Goal: Task Accomplishment & Management: Manage account settings

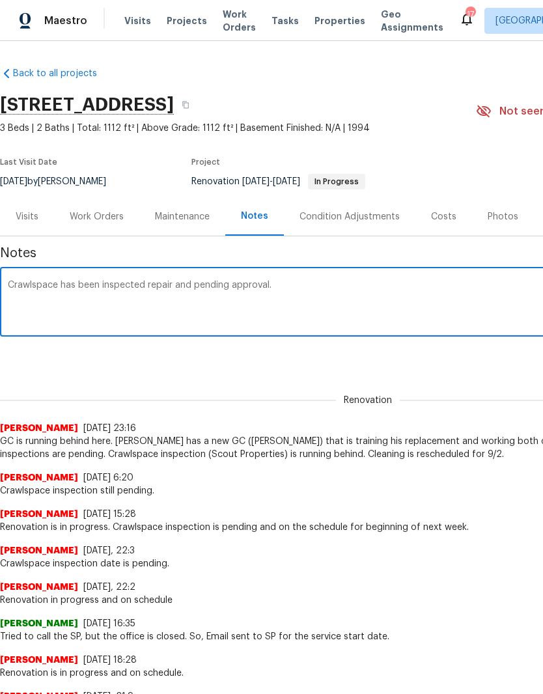
click at [106, 215] on div "Work Orders" at bounding box center [97, 216] width 54 height 13
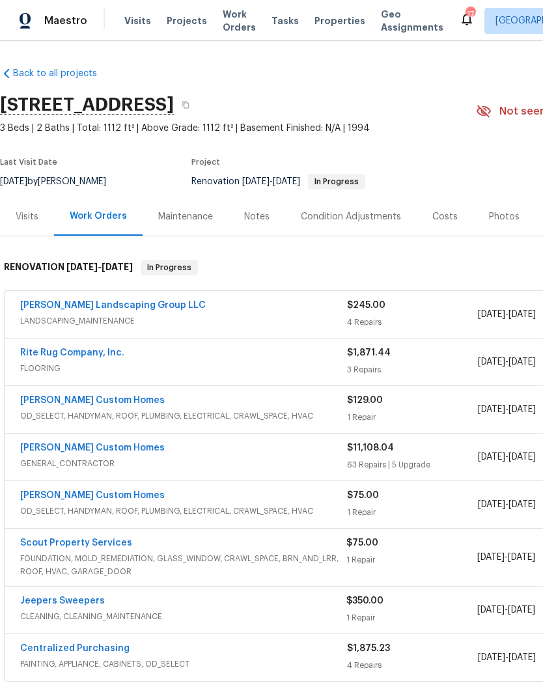
click at [61, 459] on link "Scout Property Services" at bounding box center [76, 542] width 112 height 9
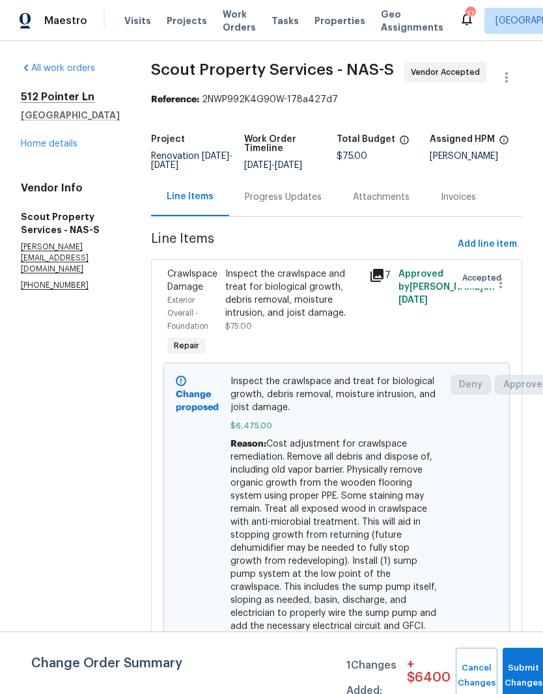
click at [40, 148] on link "Home details" at bounding box center [49, 143] width 57 height 9
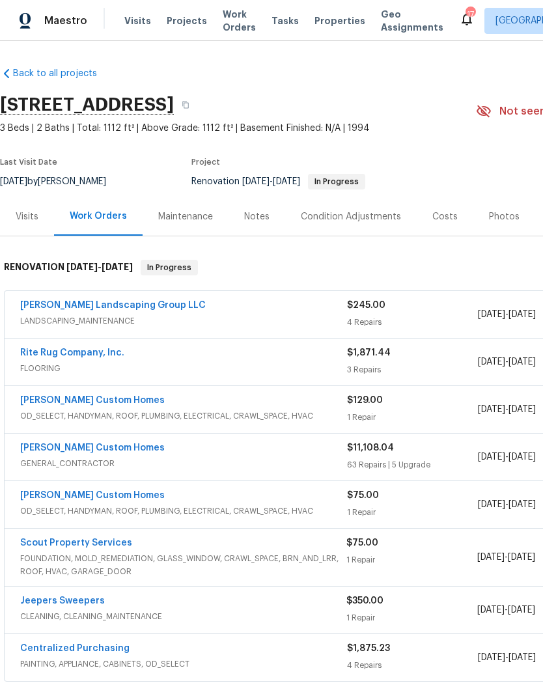
click at [258, 219] on div "Notes" at bounding box center [256, 216] width 25 height 13
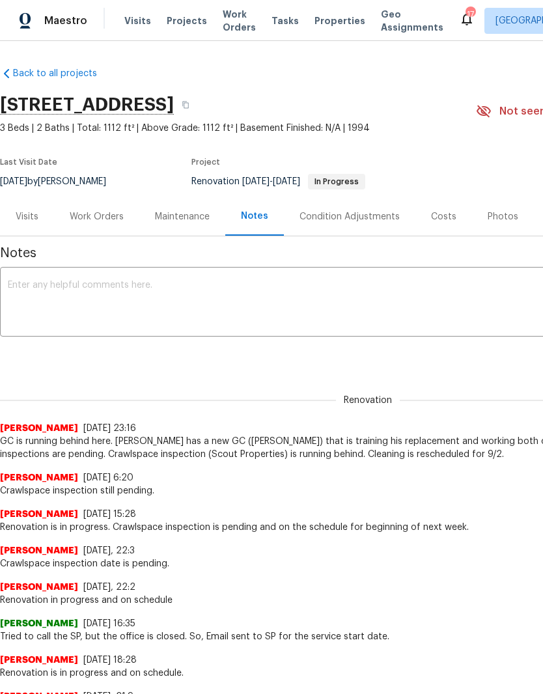
scroll to position [0, -1]
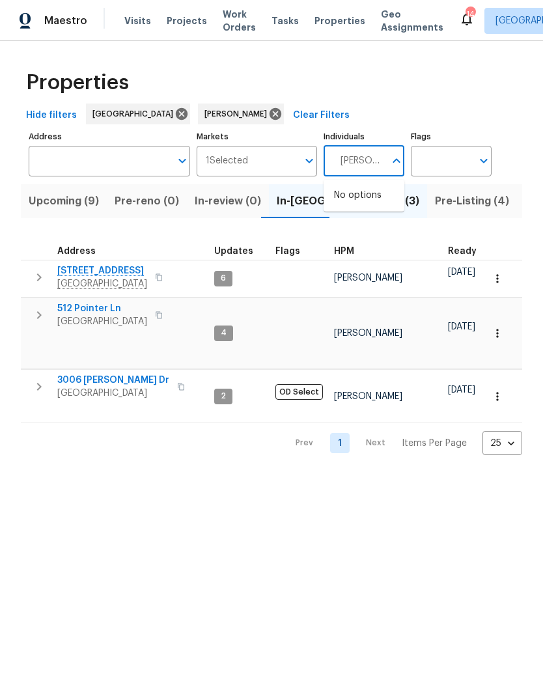
type input "[PERSON_NAME]"
click at [347, 203] on input "checkbox" at bounding box center [347, 202] width 27 height 27
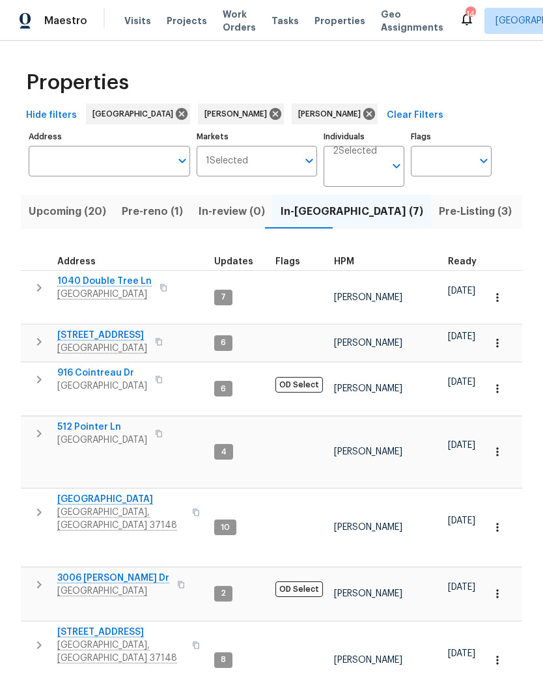
click at [438, 208] on span "Pre-Listing (3)" at bounding box center [474, 211] width 73 height 18
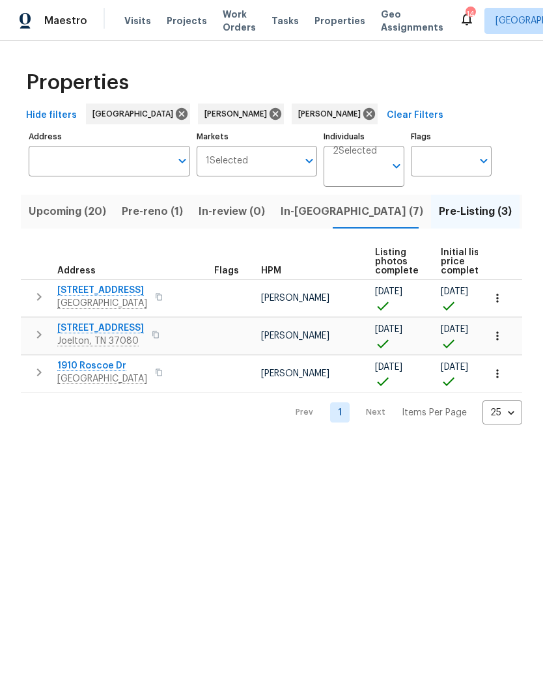
click at [150, 208] on span "Pre-reno (1)" at bounding box center [152, 211] width 61 height 18
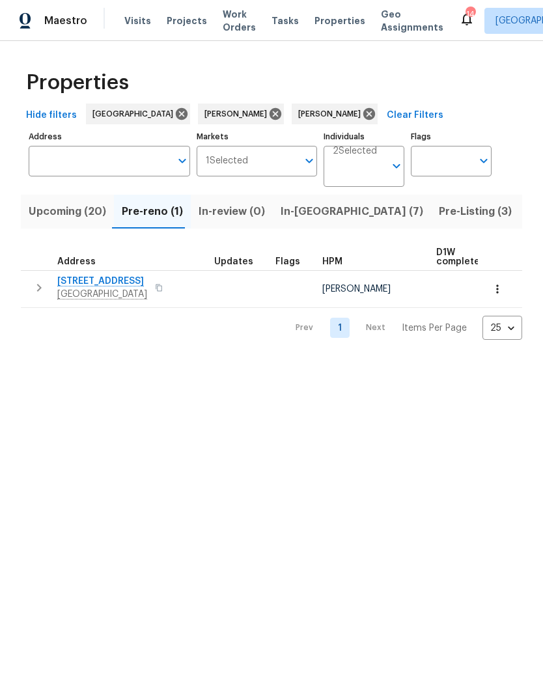
click at [500, 290] on icon "button" at bounding box center [497, 288] width 13 height 13
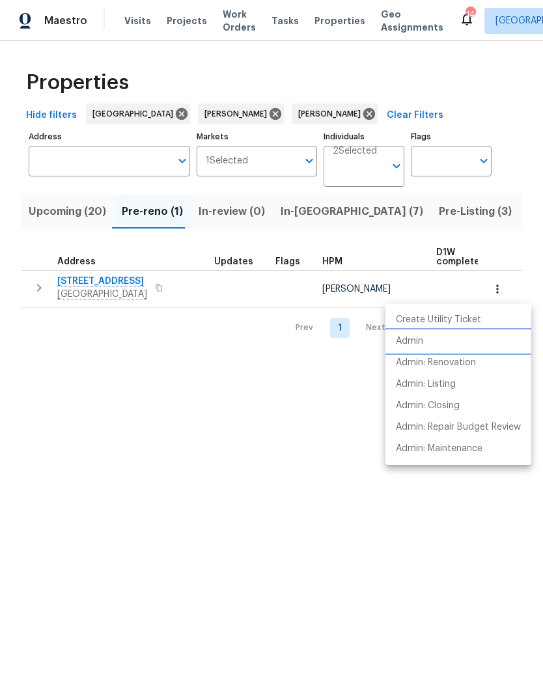
click at [414, 344] on p "Admin" at bounding box center [409, 341] width 27 height 14
click at [270, 282] on div at bounding box center [271, 347] width 543 height 694
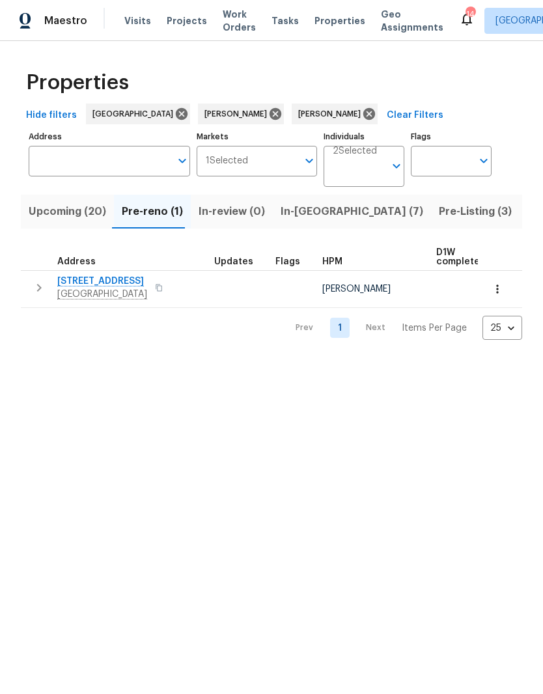
click at [139, 18] on span "Visits" at bounding box center [137, 20] width 27 height 13
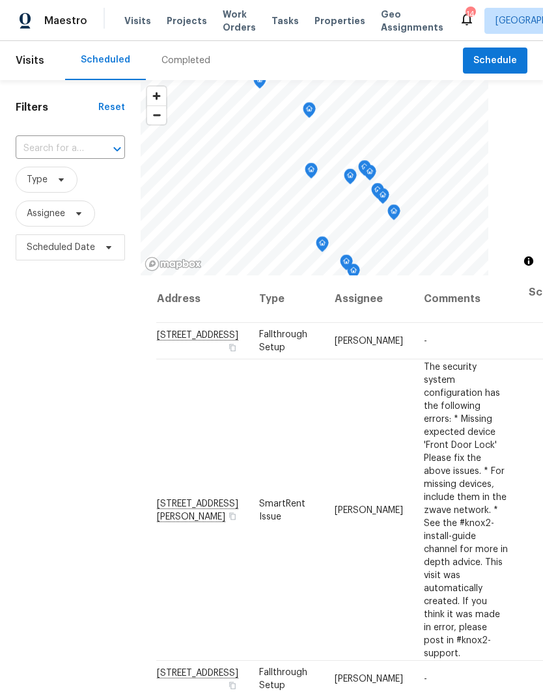
click at [70, 145] on input "text" at bounding box center [52, 149] width 73 height 20
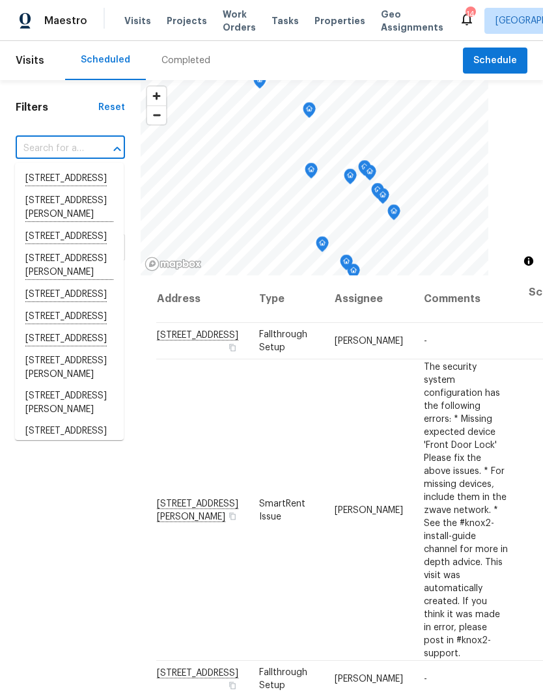
click at [59, 141] on input "text" at bounding box center [52, 149] width 73 height 20
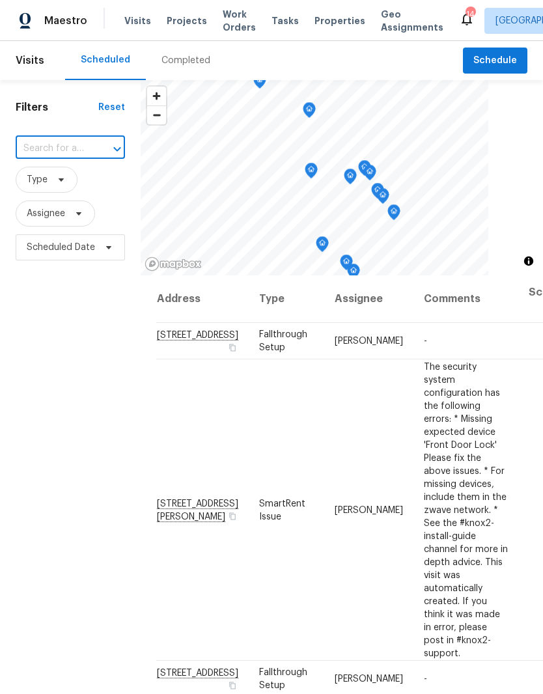
paste input "[STREET_ADDRESS]"
type input "[STREET_ADDRESS]"
click at [71, 185] on li "[STREET_ADDRESS]" at bounding box center [69, 179] width 109 height 22
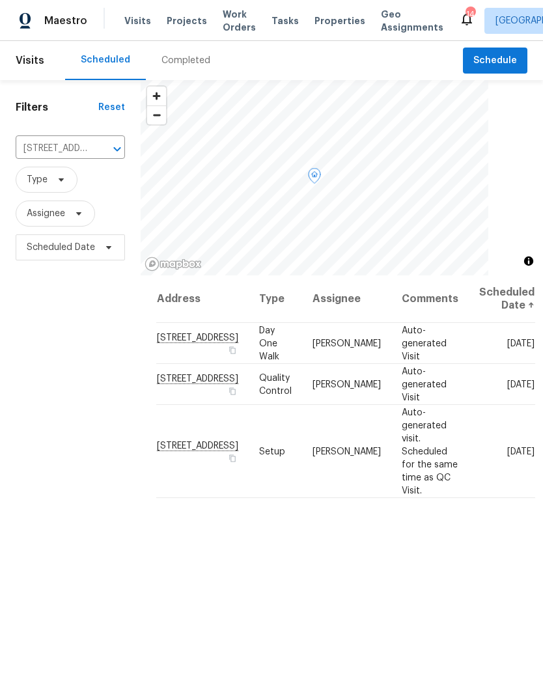
click at [0, 0] on icon at bounding box center [0, 0] width 0 height 0
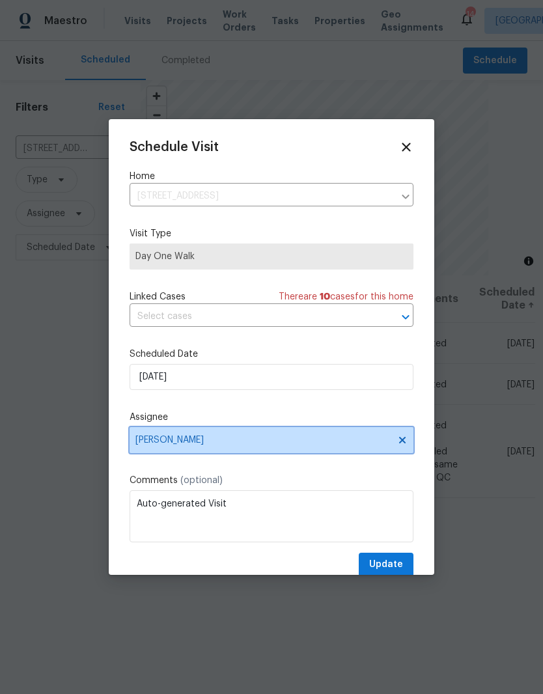
click at [398, 443] on icon at bounding box center [402, 440] width 10 height 10
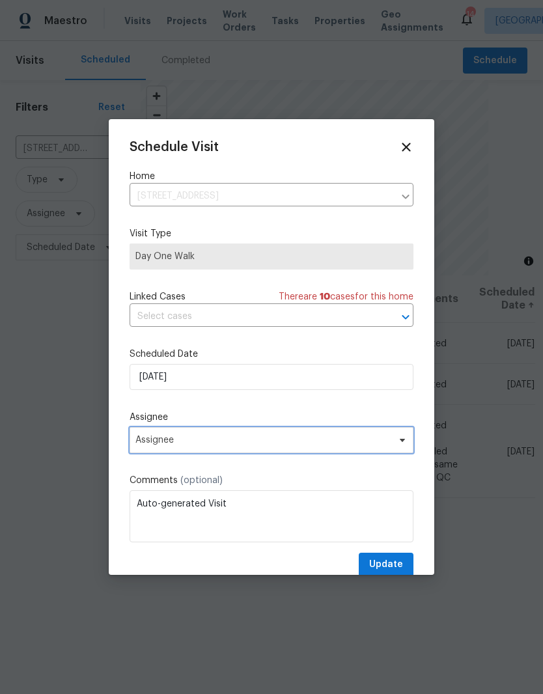
click at [395, 443] on span at bounding box center [400, 440] width 14 height 10
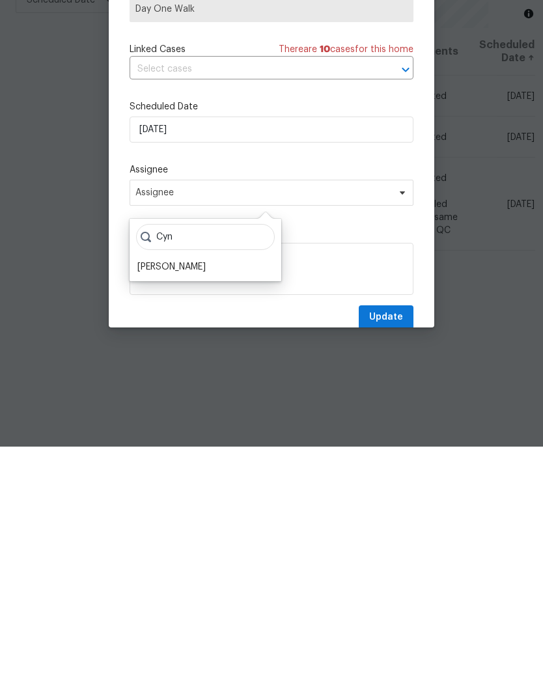
type input "Cyn"
click at [195, 507] on div "[PERSON_NAME]" at bounding box center [171, 513] width 68 height 13
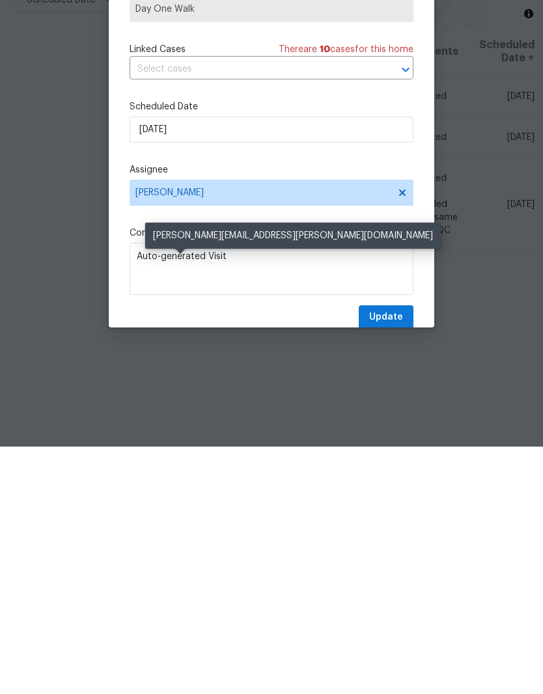
scroll to position [53, 0]
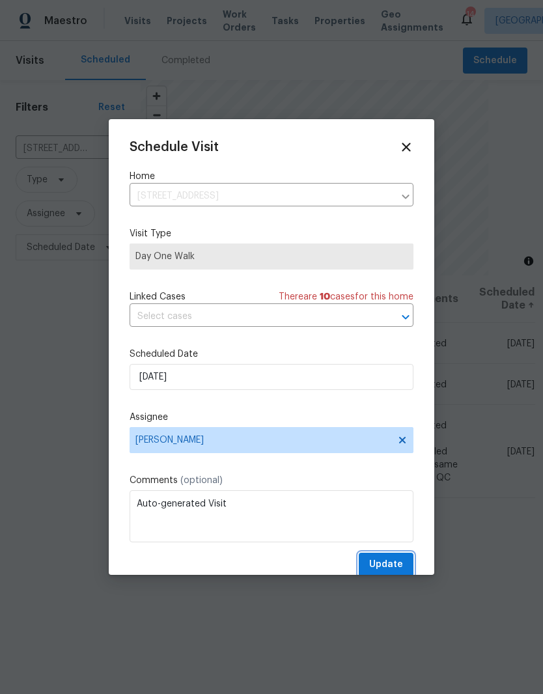
click at [394, 563] on span "Update" at bounding box center [386, 564] width 34 height 16
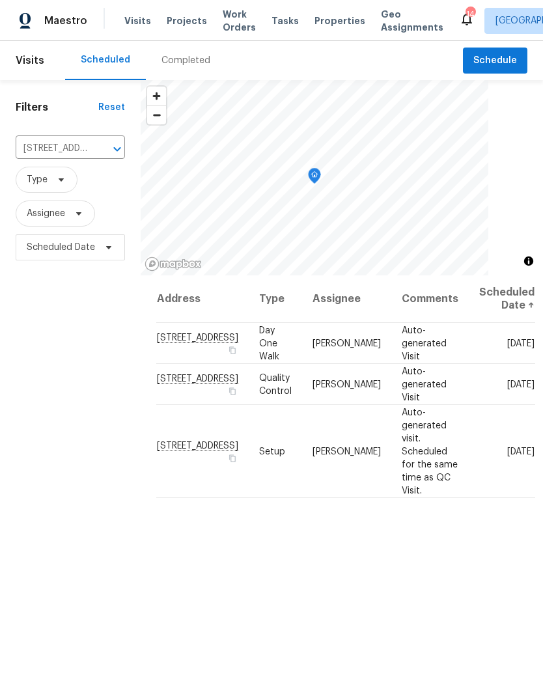
click at [104, 142] on icon "Clear" at bounding box center [100, 148] width 13 height 13
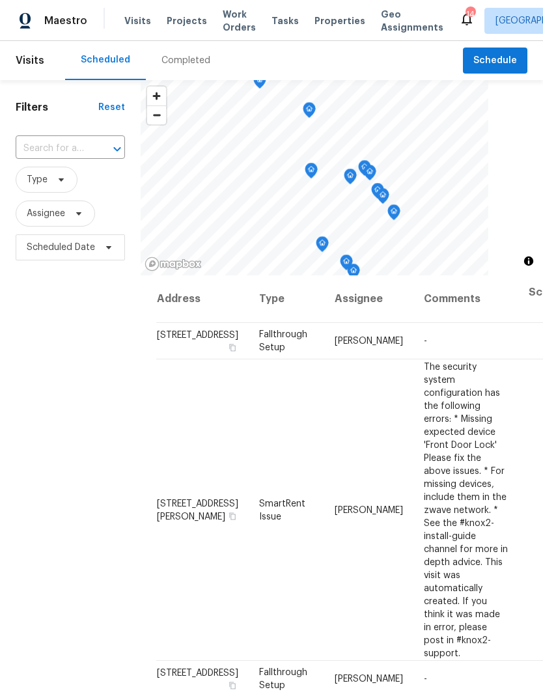
click at [92, 139] on div "​" at bounding box center [70, 149] width 109 height 20
type input "203 [GEOGRAPHIC_DATA]"
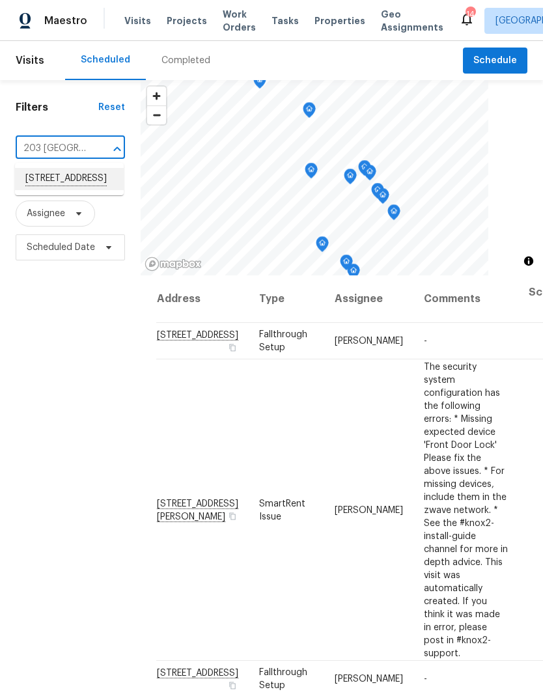
click at [79, 185] on li "[STREET_ADDRESS]" at bounding box center [69, 179] width 109 height 22
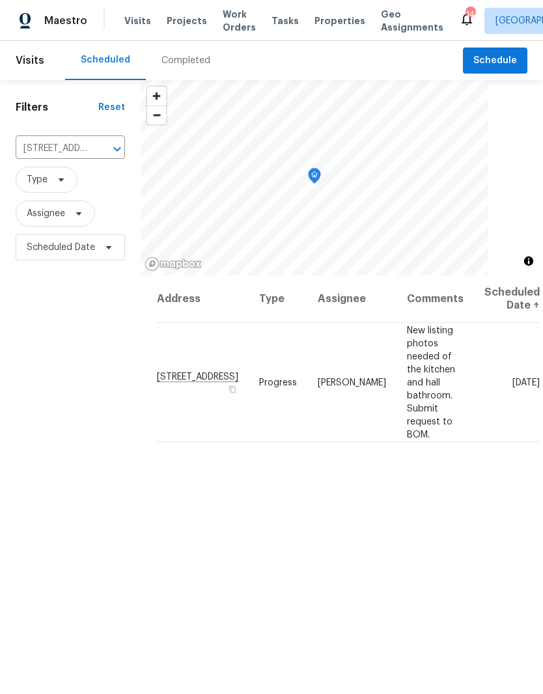
click at [101, 154] on icon "Clear" at bounding box center [100, 148] width 13 height 13
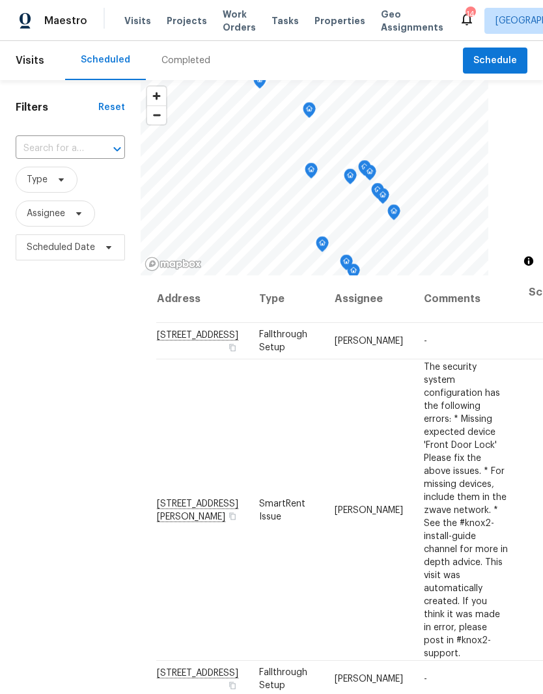
click at [85, 144] on input "text" at bounding box center [52, 149] width 73 height 20
click at [58, 146] on input "1254 [GEOGRAPHIC_DATA]" at bounding box center [52, 149] width 73 height 20
type input "1254 w end station"
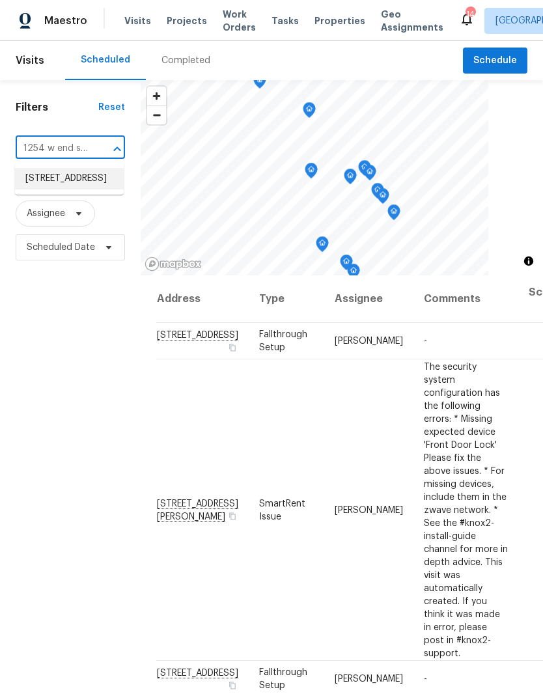
click at [65, 188] on li "[STREET_ADDRESS]" at bounding box center [69, 178] width 109 height 21
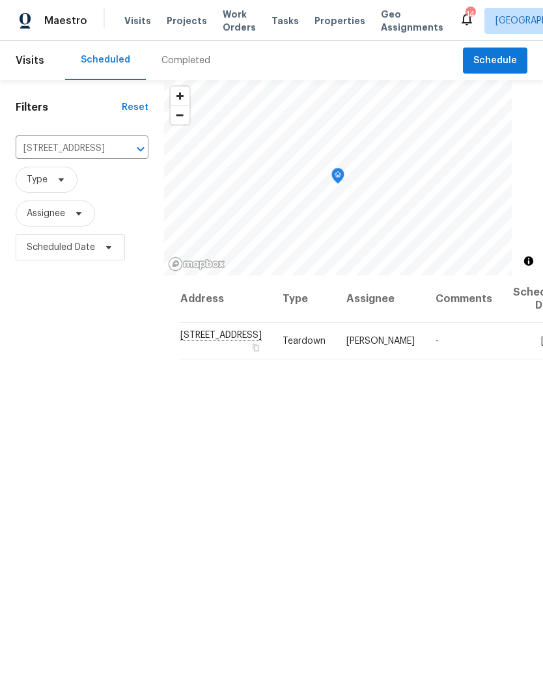
click at [330, 19] on span "Properties" at bounding box center [339, 20] width 51 height 13
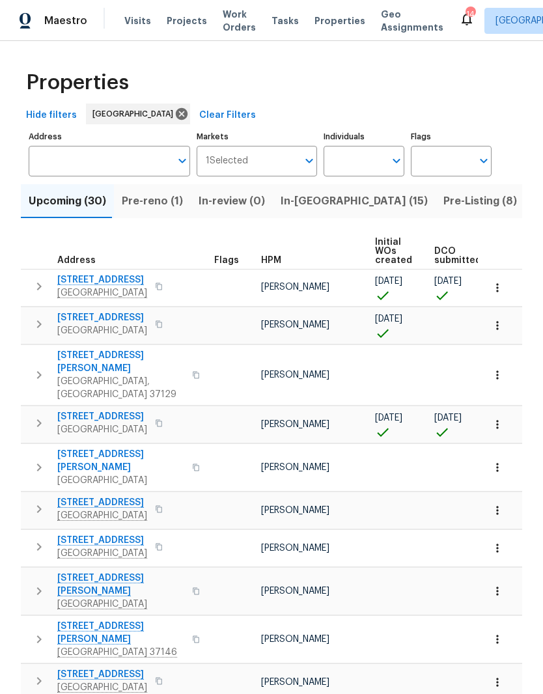
click at [367, 155] on input "Individuals" at bounding box center [353, 161] width 61 height 31
type input "[PERSON_NAME]"
click at [350, 206] on input "checkbox" at bounding box center [347, 202] width 27 height 27
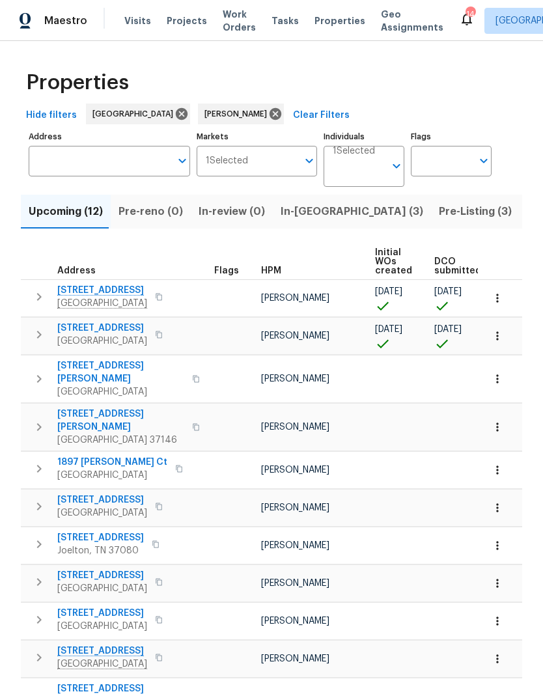
click at [374, 169] on input "Individuals" at bounding box center [358, 171] width 52 height 31
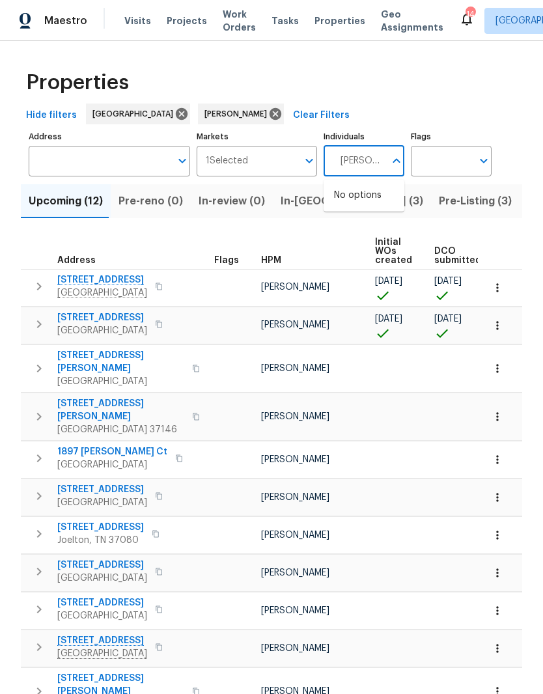
type input "[PERSON_NAME]"
click at [344, 206] on input "checkbox" at bounding box center [347, 202] width 27 height 27
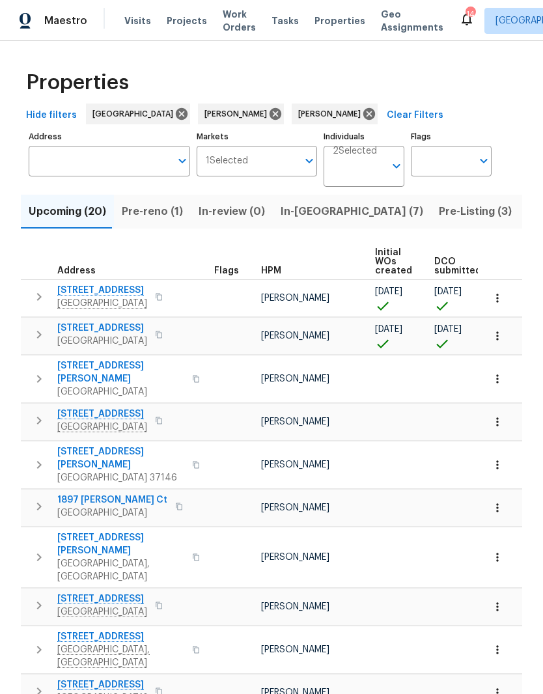
click at [155, 215] on span "Pre-reno (1)" at bounding box center [152, 211] width 61 height 18
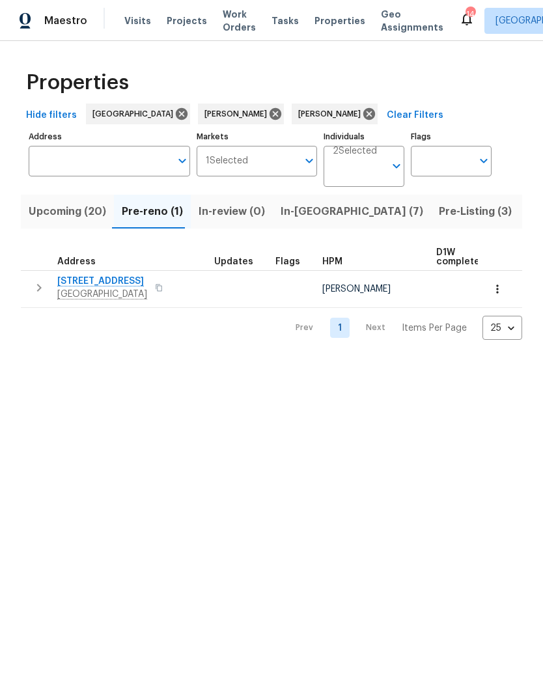
click at [124, 284] on span "[STREET_ADDRESS]" at bounding box center [102, 281] width 90 height 13
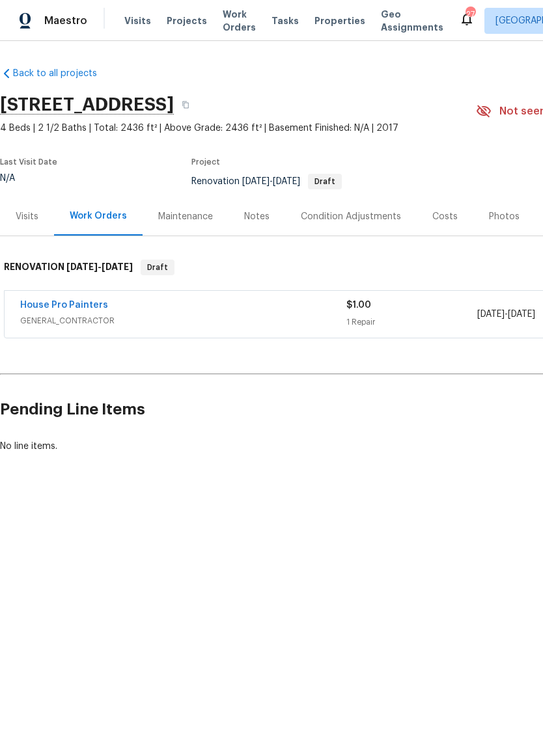
click at [327, 217] on div "Condition Adjustments" at bounding box center [351, 216] width 100 height 13
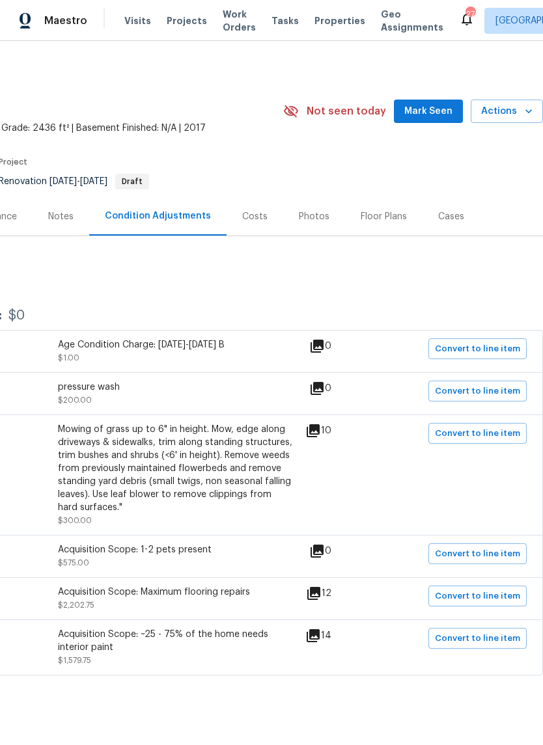
click at [434, 106] on span "Mark Seen" at bounding box center [428, 111] width 48 height 16
